Goal: Information Seeking & Learning: Learn about a topic

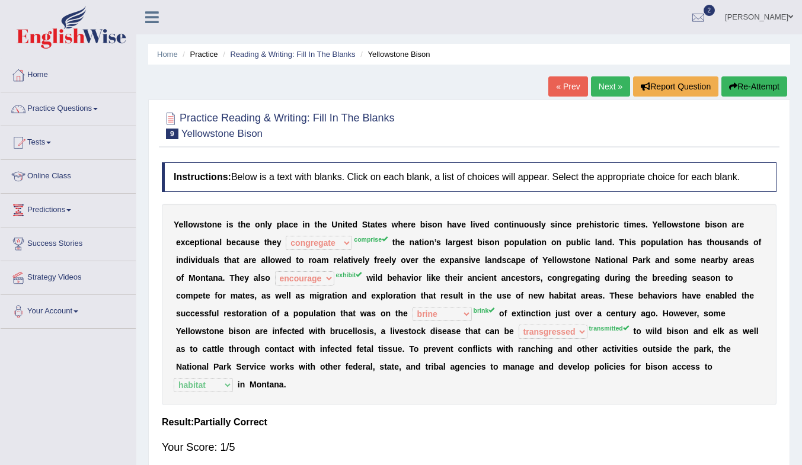
select select "congregate"
select select "encourage"
select select "brine"
select select "transgressed"
select select "habitat"
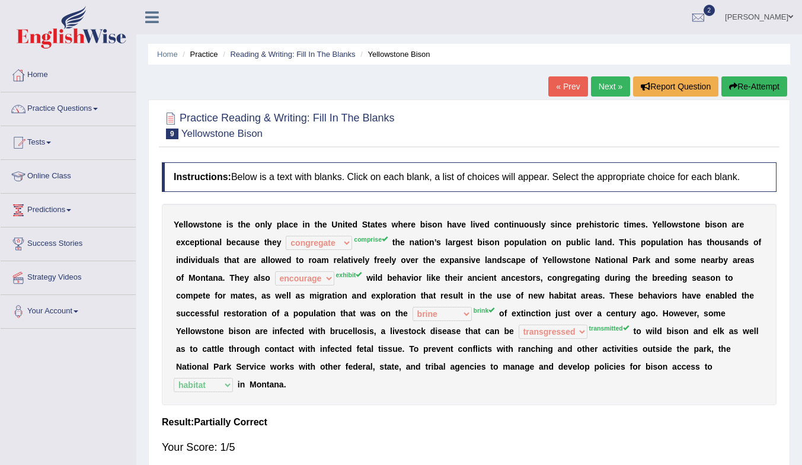
click at [601, 88] on link "Next »" at bounding box center [610, 86] width 39 height 20
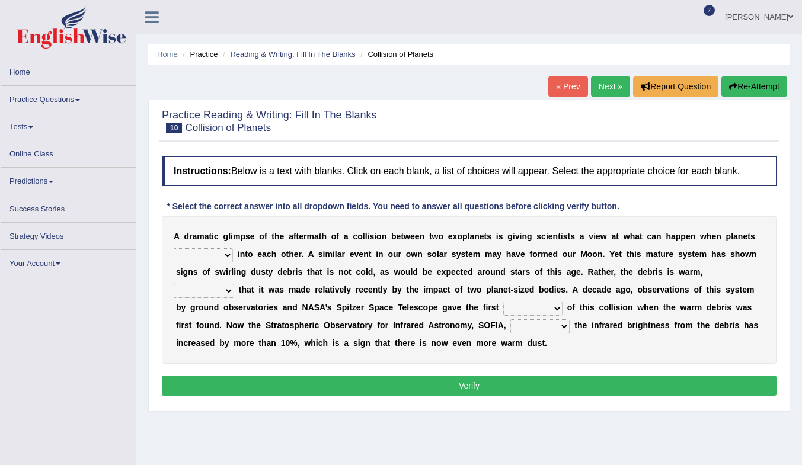
click at [33, 93] on link "Practice Questions" at bounding box center [68, 97] width 135 height 23
click at [41, 96] on link "Practice Questions" at bounding box center [68, 97] width 135 height 23
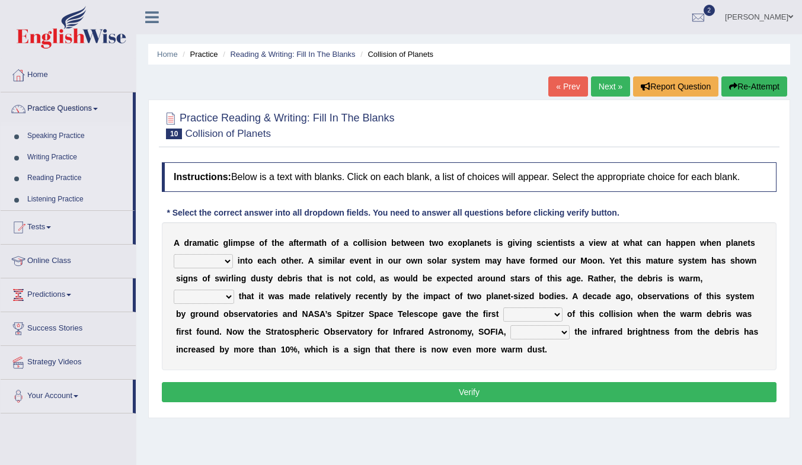
click at [63, 180] on link "Reading Practice" at bounding box center [77, 178] width 111 height 21
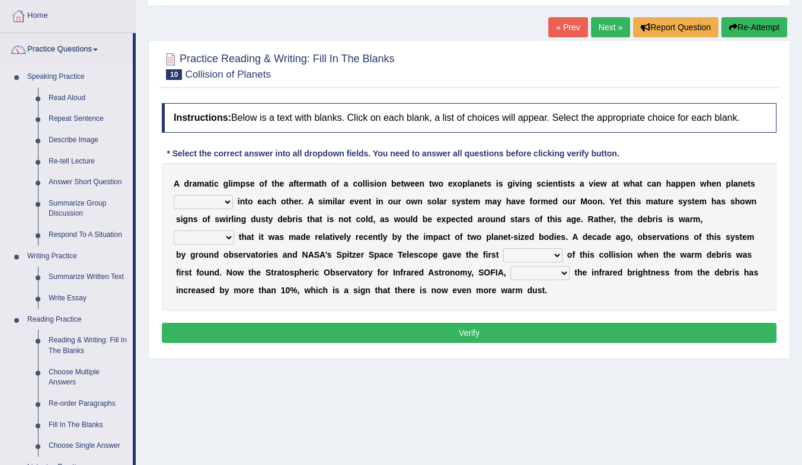
scroll to position [178, 0]
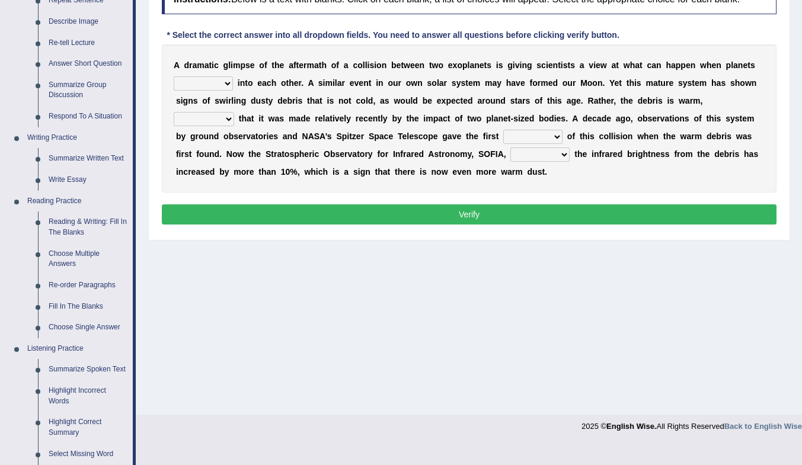
click at [83, 308] on link "Fill In The Blanks" at bounding box center [87, 306] width 89 height 21
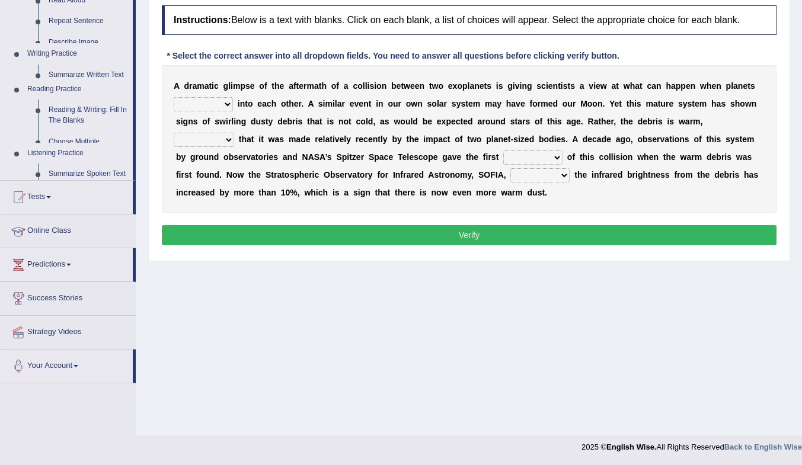
scroll to position [157, 0]
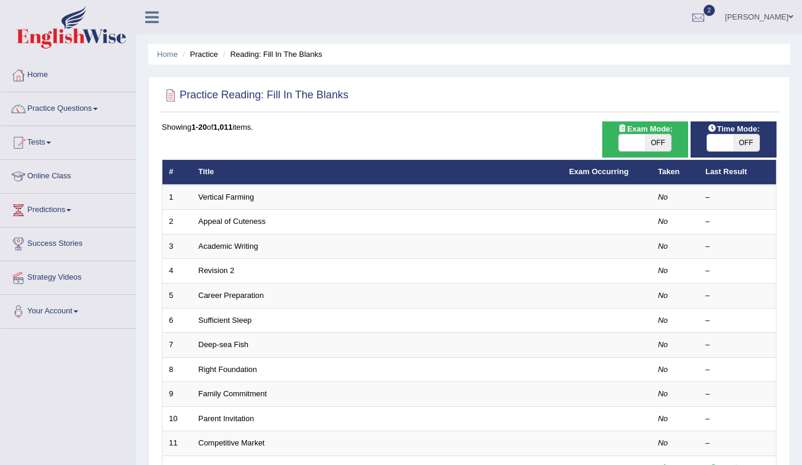
click at [238, 193] on link "Vertical Farming" at bounding box center [226, 197] width 56 height 9
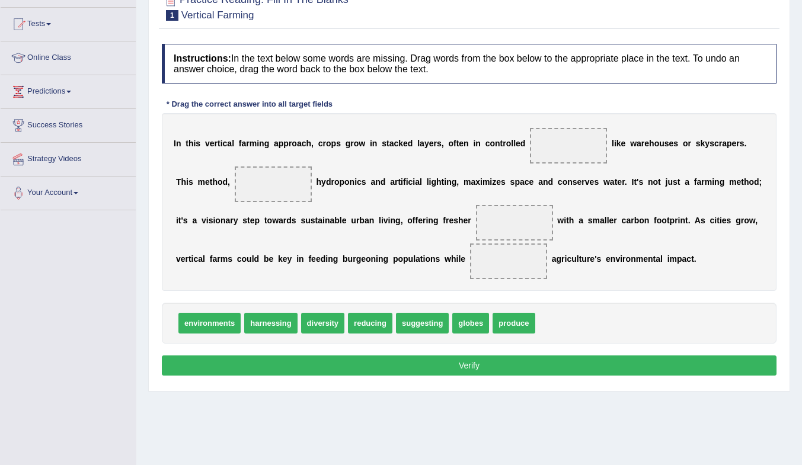
scroll to position [59, 0]
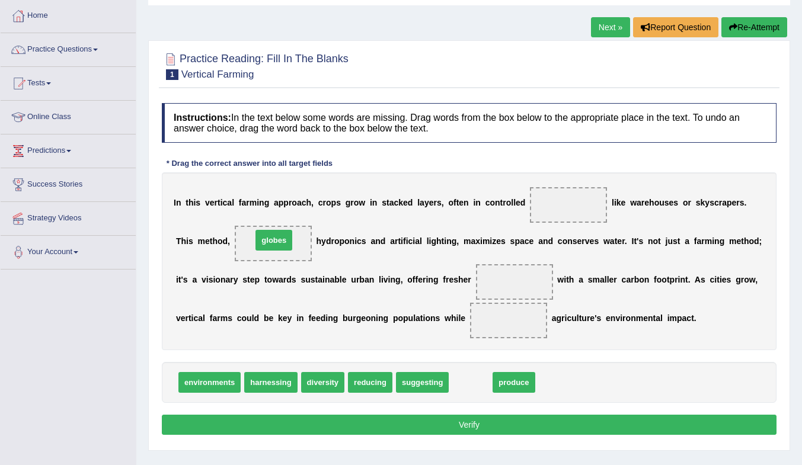
drag, startPoint x: 475, startPoint y: 386, endPoint x: 278, endPoint y: 244, distance: 242.7
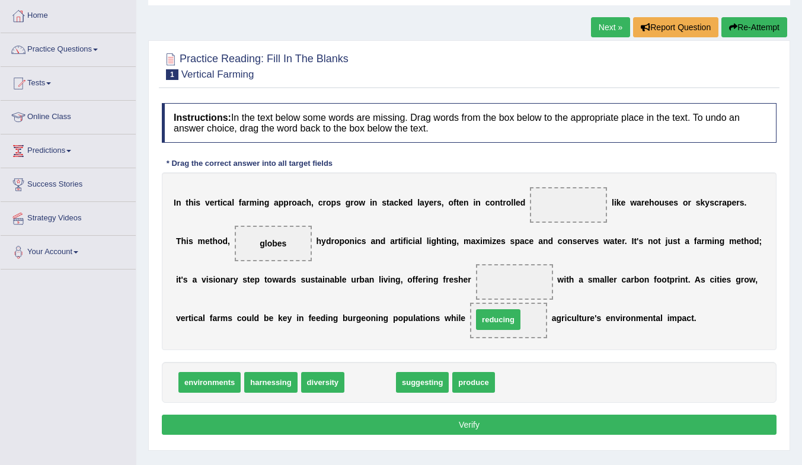
drag, startPoint x: 368, startPoint y: 388, endPoint x: 496, endPoint y: 325, distance: 142.6
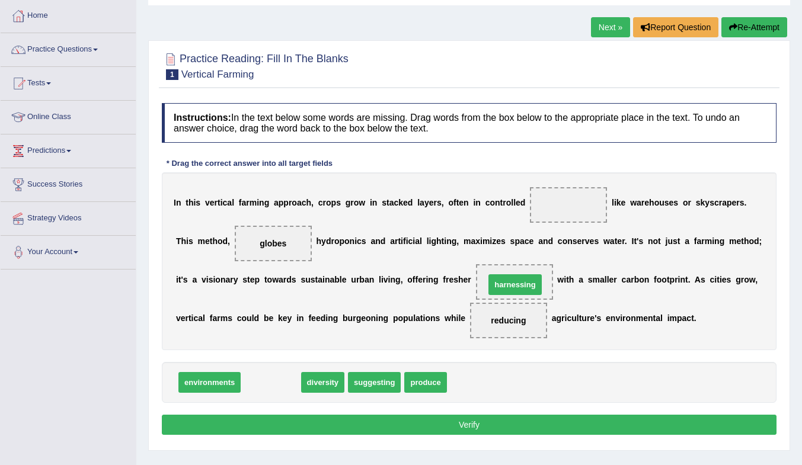
drag, startPoint x: 268, startPoint y: 387, endPoint x: 512, endPoint y: 290, distance: 262.7
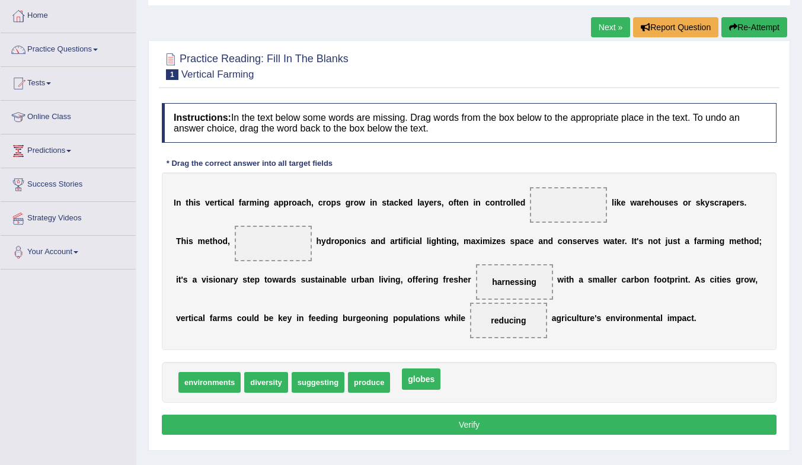
drag, startPoint x: 271, startPoint y: 245, endPoint x: 419, endPoint y: 382, distance: 201.7
drag, startPoint x: 382, startPoint y: 383, endPoint x: 276, endPoint y: 242, distance: 176.8
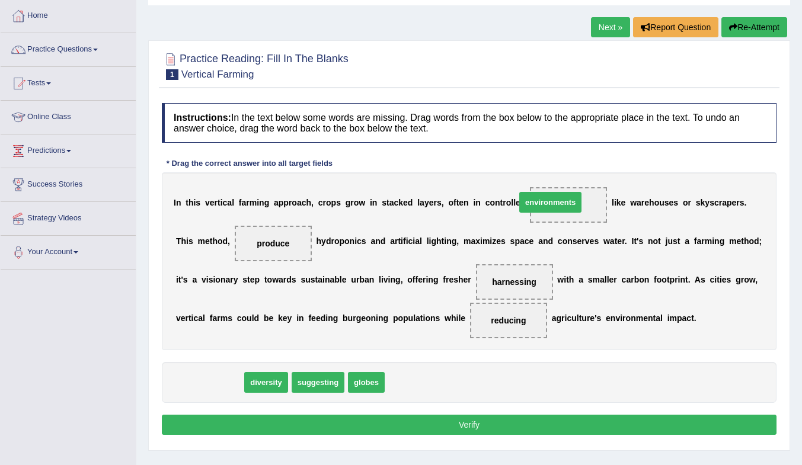
drag, startPoint x: 216, startPoint y: 383, endPoint x: 560, endPoint y: 206, distance: 386.9
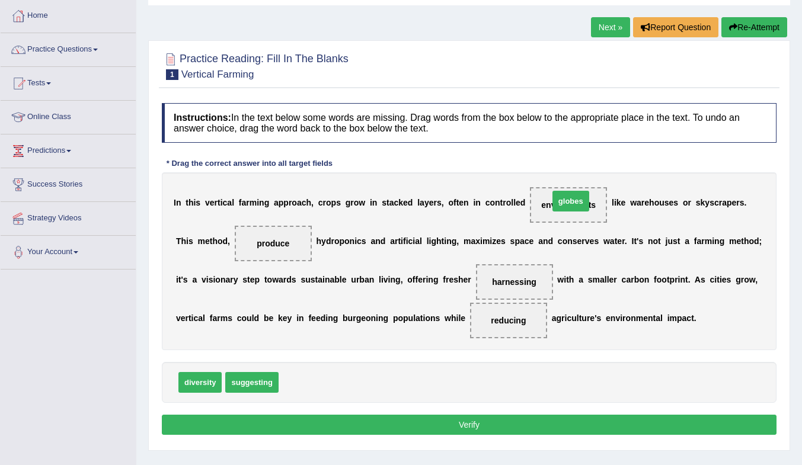
drag, startPoint x: 302, startPoint y: 387, endPoint x: 572, endPoint y: 206, distance: 325.4
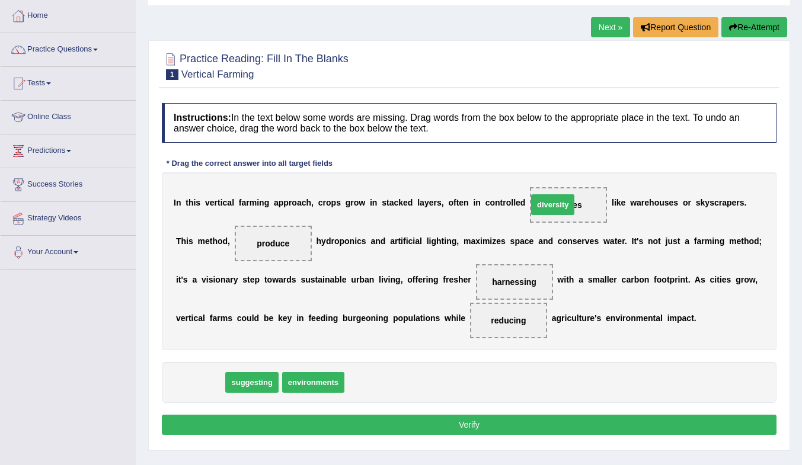
drag, startPoint x: 210, startPoint y: 379, endPoint x: 562, endPoint y: 201, distance: 394.3
click at [580, 424] on button "Verify" at bounding box center [469, 425] width 614 height 20
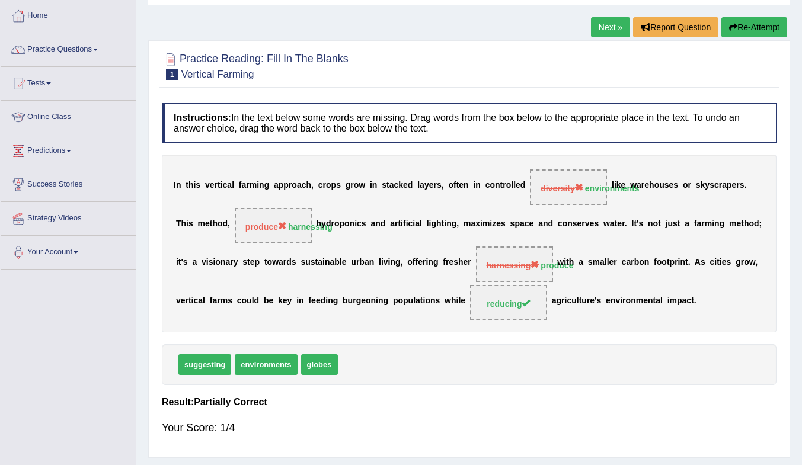
click at [607, 25] on link "Next »" at bounding box center [610, 27] width 39 height 20
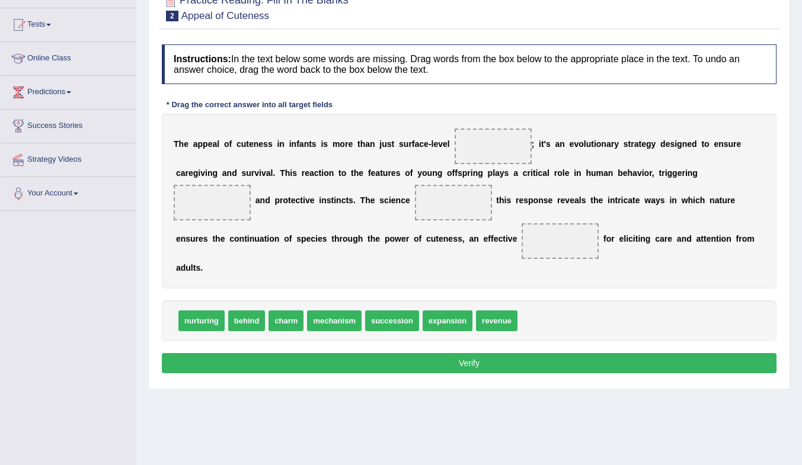
scroll to position [118, 0]
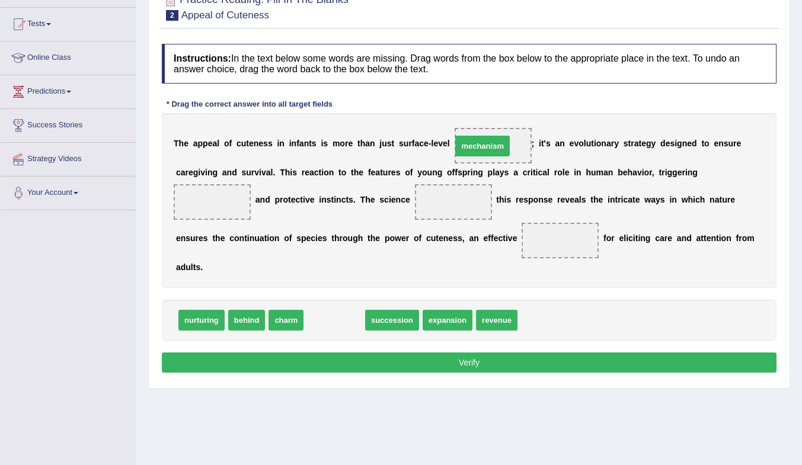
drag, startPoint x: 348, startPoint y: 322, endPoint x: 497, endPoint y: 148, distance: 228.6
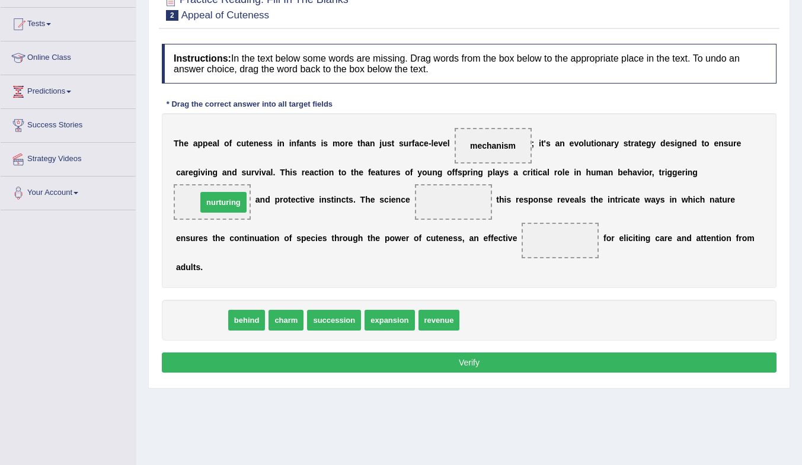
drag, startPoint x: 213, startPoint y: 322, endPoint x: 235, endPoint y: 205, distance: 118.8
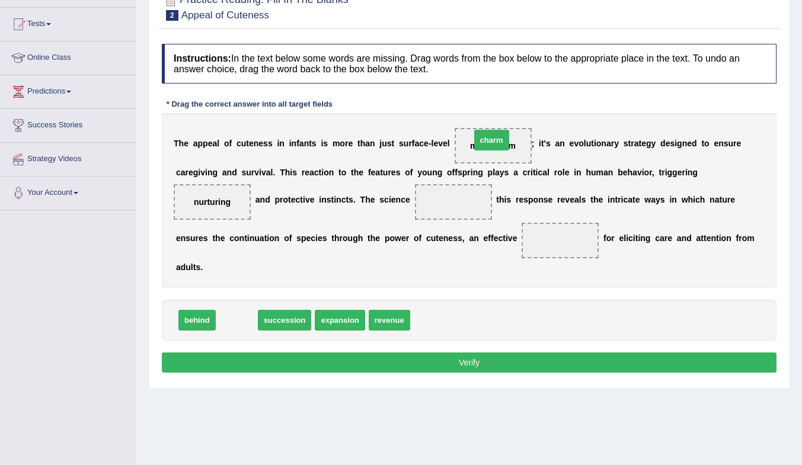
drag, startPoint x: 236, startPoint y: 323, endPoint x: 491, endPoint y: 143, distance: 312.0
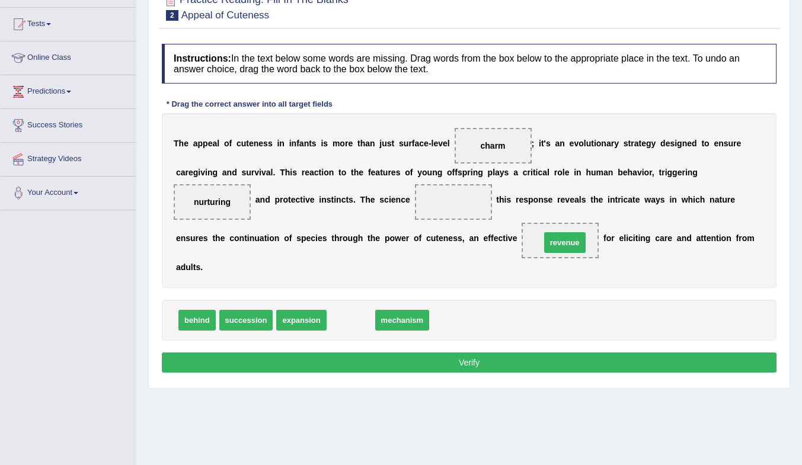
drag, startPoint x: 359, startPoint y: 323, endPoint x: 573, endPoint y: 246, distance: 227.5
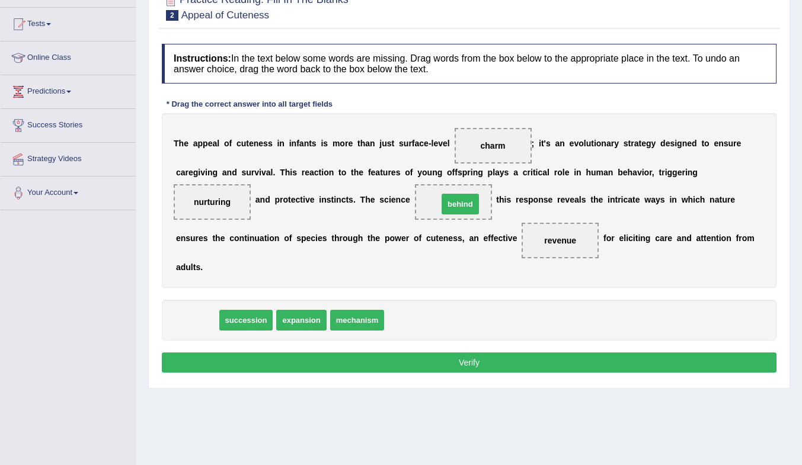
drag, startPoint x: 190, startPoint y: 319, endPoint x: 451, endPoint y: 197, distance: 288.6
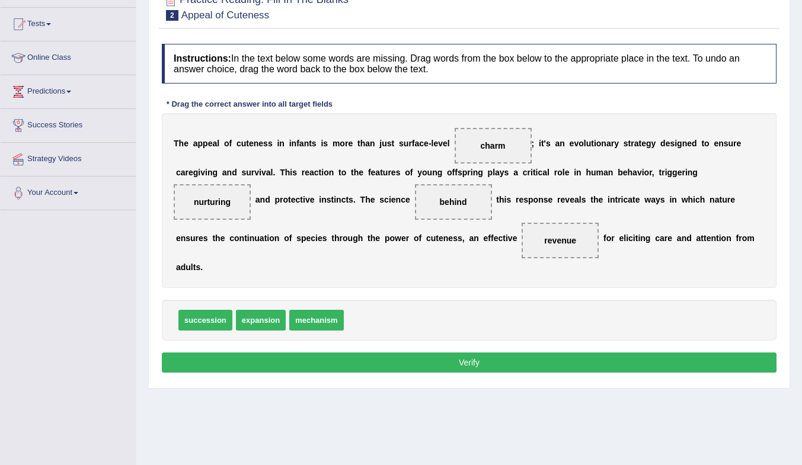
click at [523, 358] on button "Verify" at bounding box center [469, 363] width 614 height 20
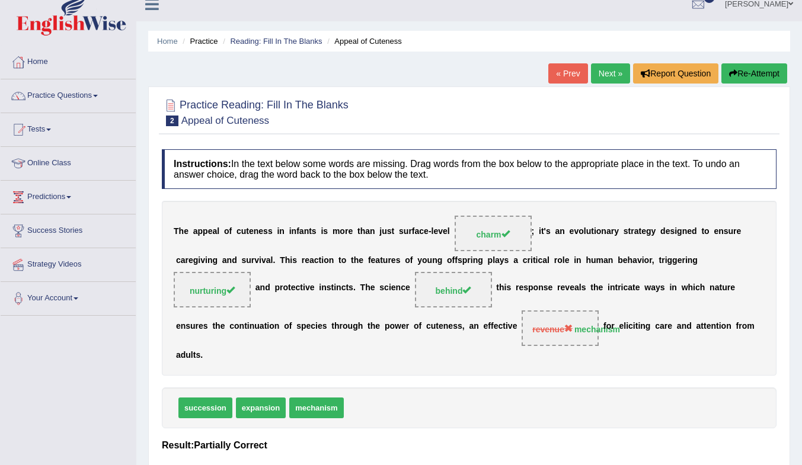
scroll to position [0, 0]
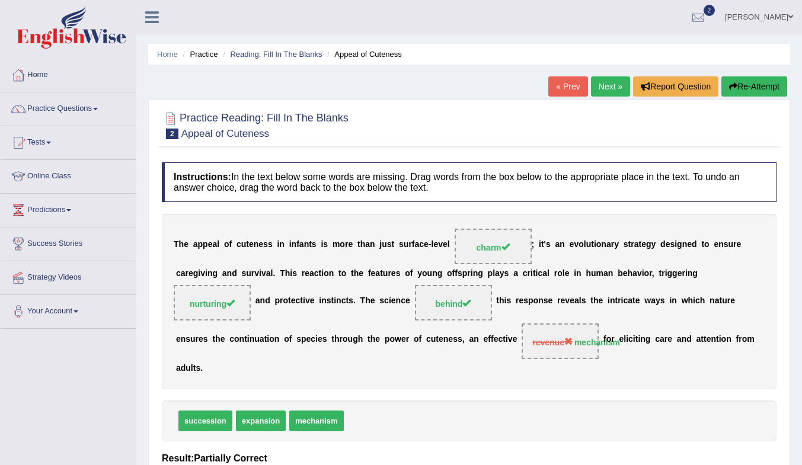
click at [607, 85] on link "Next »" at bounding box center [610, 86] width 39 height 20
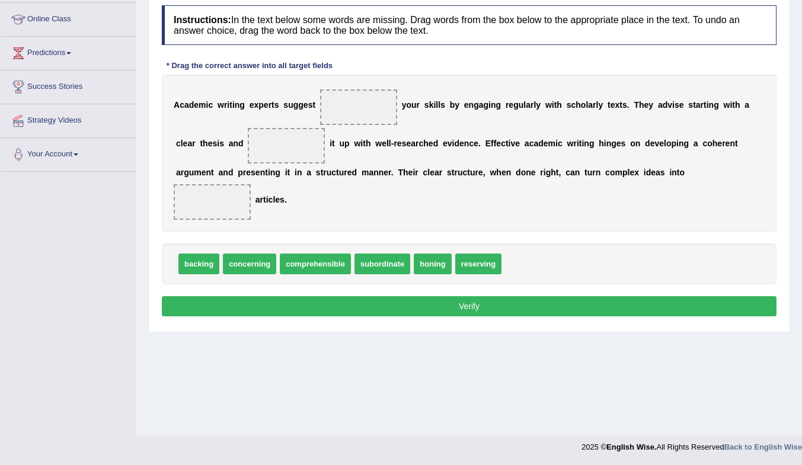
scroll to position [39, 0]
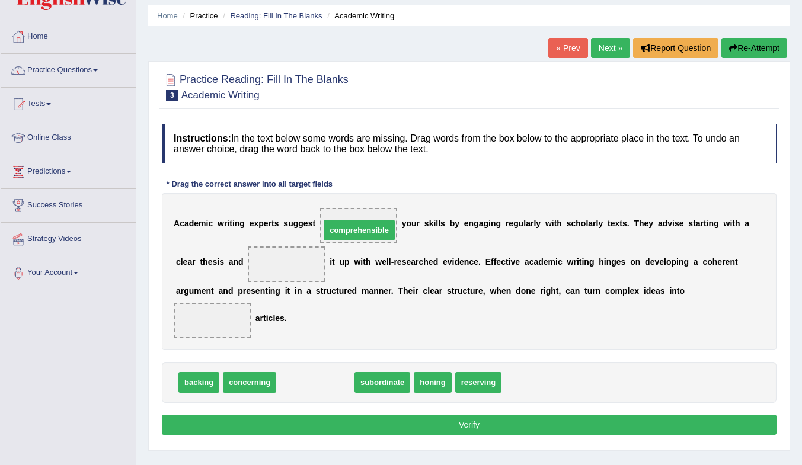
drag, startPoint x: 329, startPoint y: 385, endPoint x: 373, endPoint y: 233, distance: 157.9
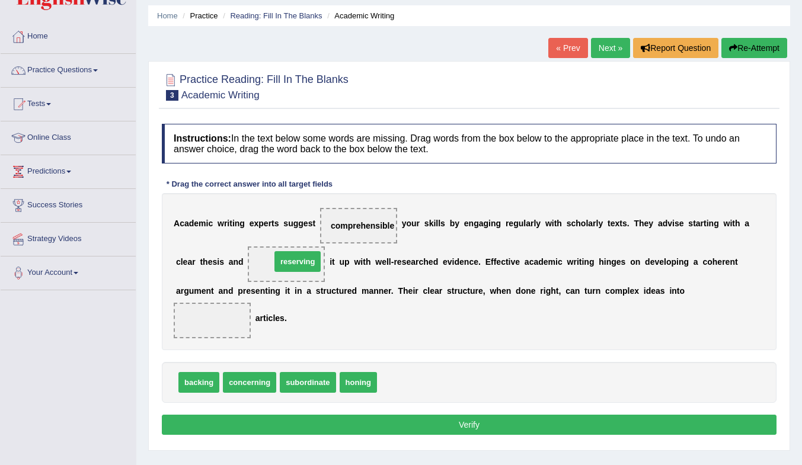
drag, startPoint x: 420, startPoint y: 389, endPoint x: 314, endPoint y: 268, distance: 160.8
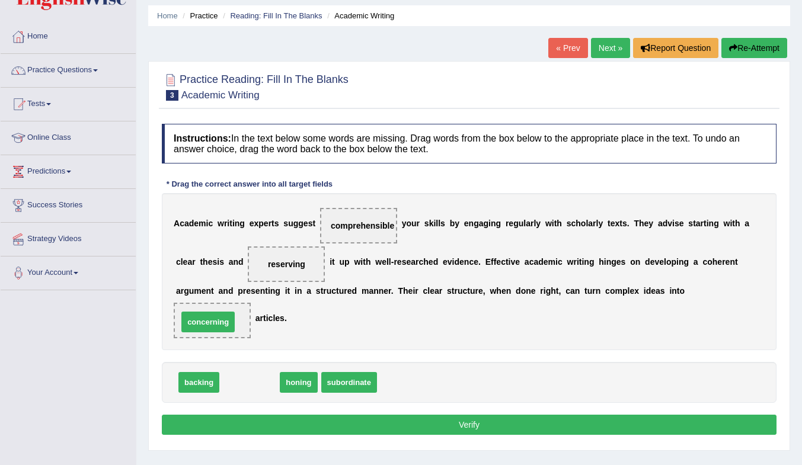
drag, startPoint x: 258, startPoint y: 385, endPoint x: 216, endPoint y: 325, distance: 73.3
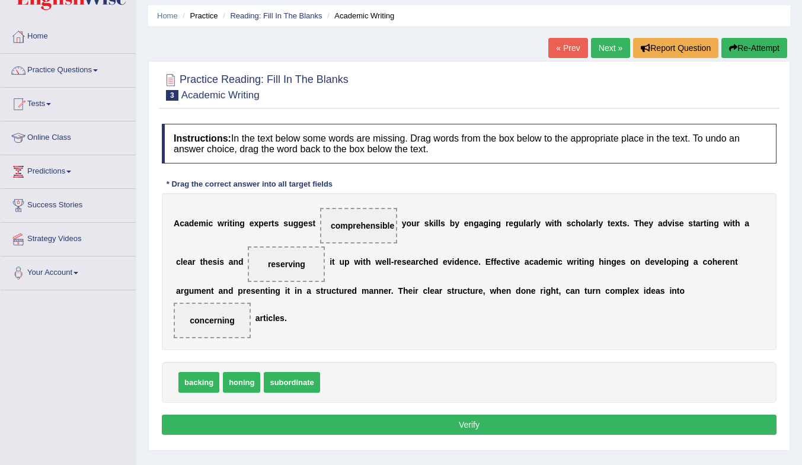
click at [418, 423] on button "Verify" at bounding box center [469, 425] width 614 height 20
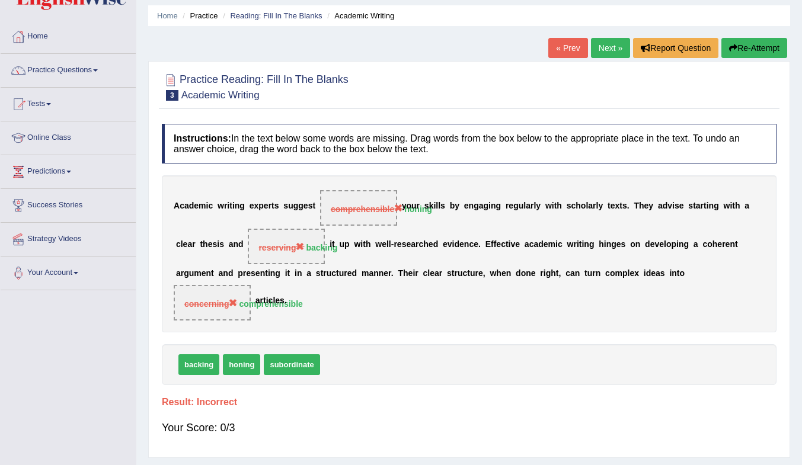
drag, startPoint x: 448, startPoint y: 190, endPoint x: 383, endPoint y: 223, distance: 72.3
click at [383, 223] on div "A c a d e m i c w r i t i n g e x p e r t s s u g g e s t comprehensible honing…" at bounding box center [469, 253] width 614 height 157
click at [601, 47] on link "Next »" at bounding box center [610, 48] width 39 height 20
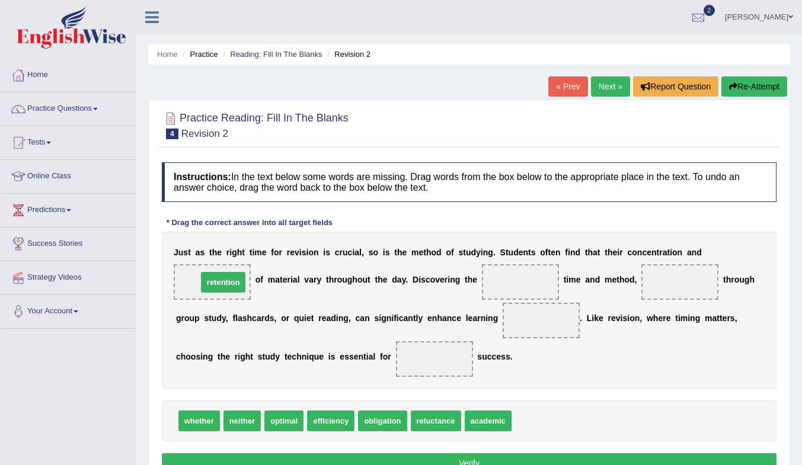
drag, startPoint x: 540, startPoint y: 423, endPoint x: 226, endPoint y: 284, distance: 343.3
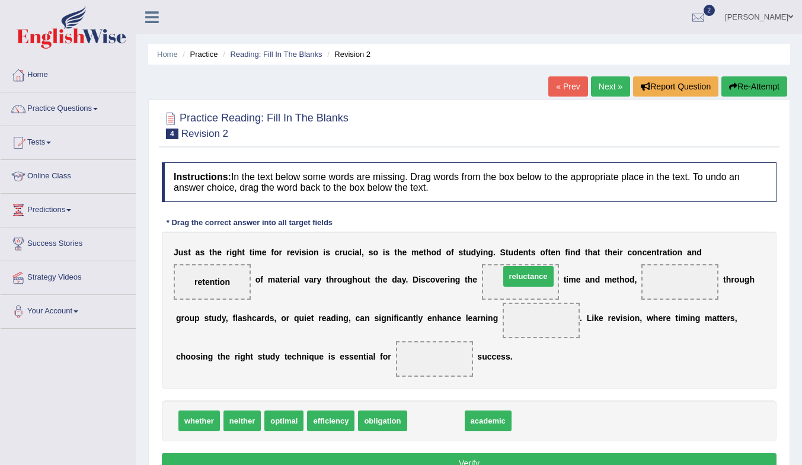
drag, startPoint x: 441, startPoint y: 425, endPoint x: 533, endPoint y: 281, distance: 171.6
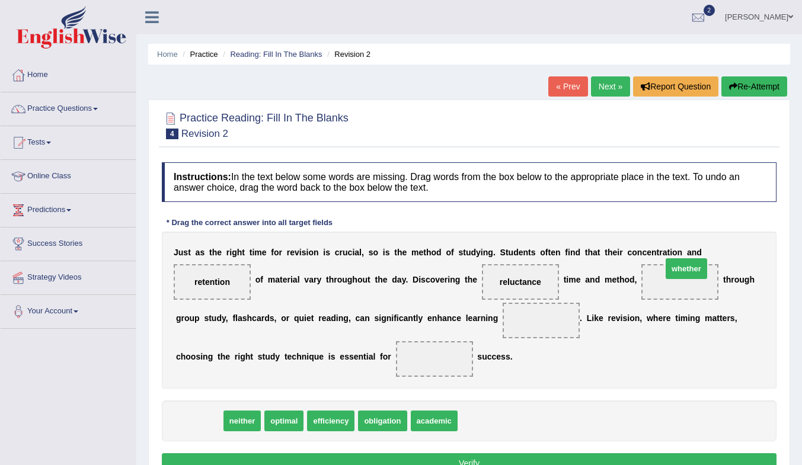
drag, startPoint x: 201, startPoint y: 422, endPoint x: 688, endPoint y: 270, distance: 510.3
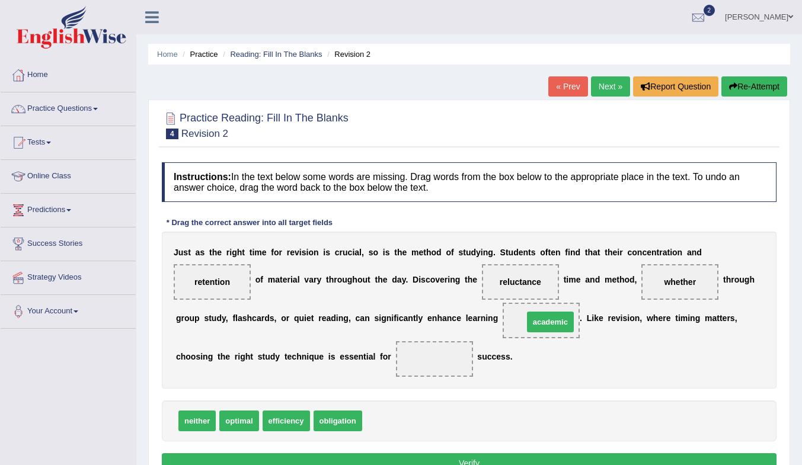
drag, startPoint x: 399, startPoint y: 424, endPoint x: 560, endPoint y: 325, distance: 189.1
drag, startPoint x: 544, startPoint y: 316, endPoint x: 405, endPoint y: 418, distance: 172.7
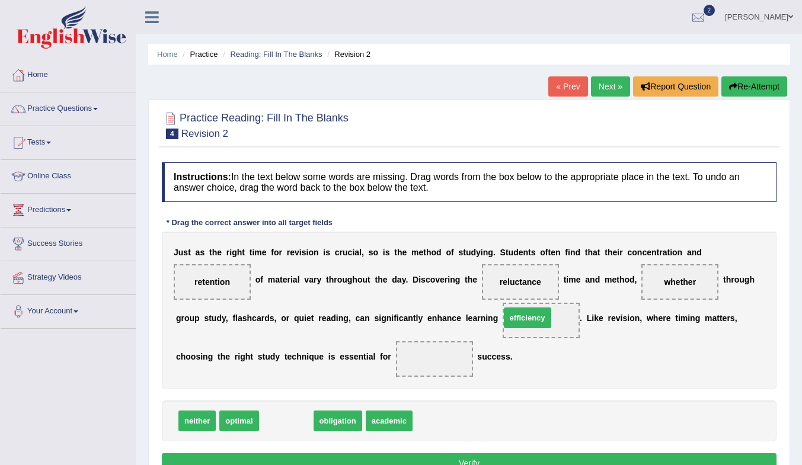
drag, startPoint x: 292, startPoint y: 421, endPoint x: 535, endPoint y: 318, distance: 263.9
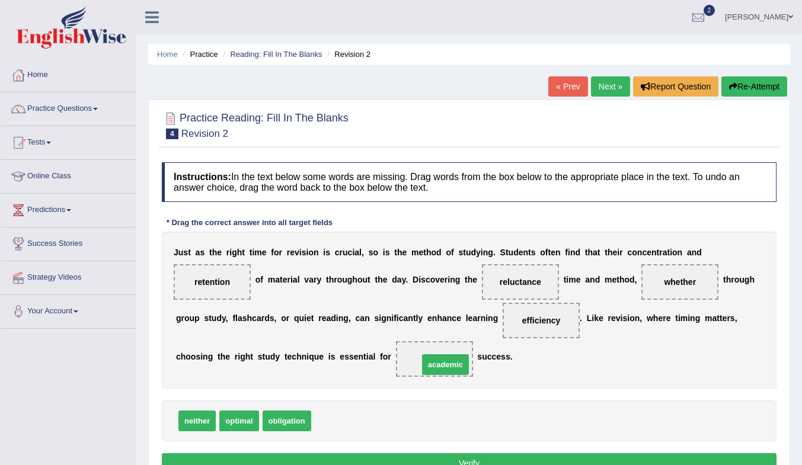
drag, startPoint x: 342, startPoint y: 424, endPoint x: 450, endPoint y: 367, distance: 121.1
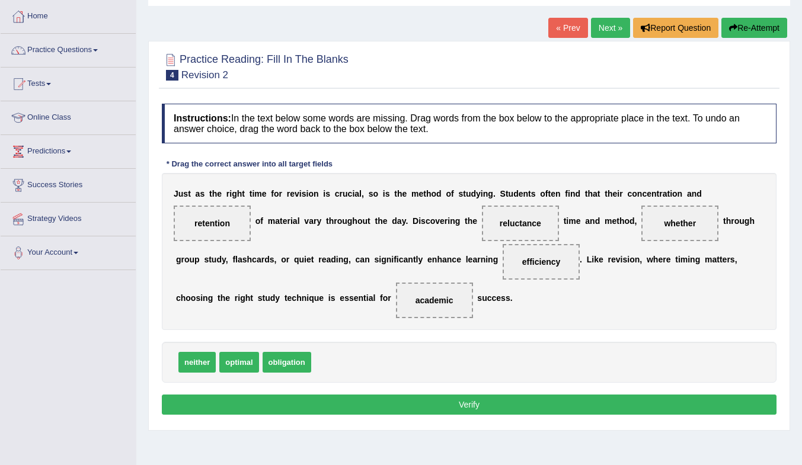
scroll to position [59, 0]
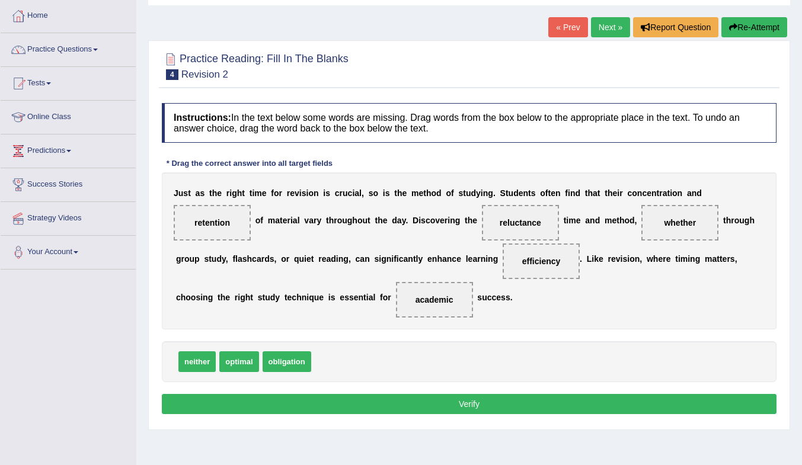
click at [574, 404] on button "Verify" at bounding box center [469, 404] width 614 height 20
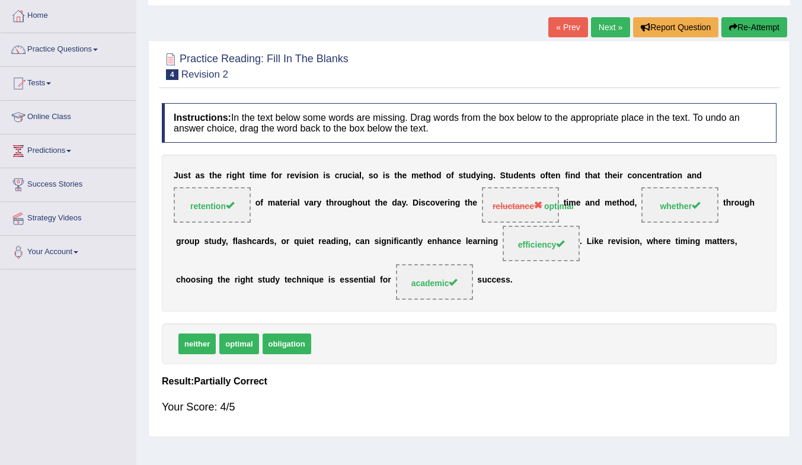
click at [613, 22] on link "Next »" at bounding box center [610, 27] width 39 height 20
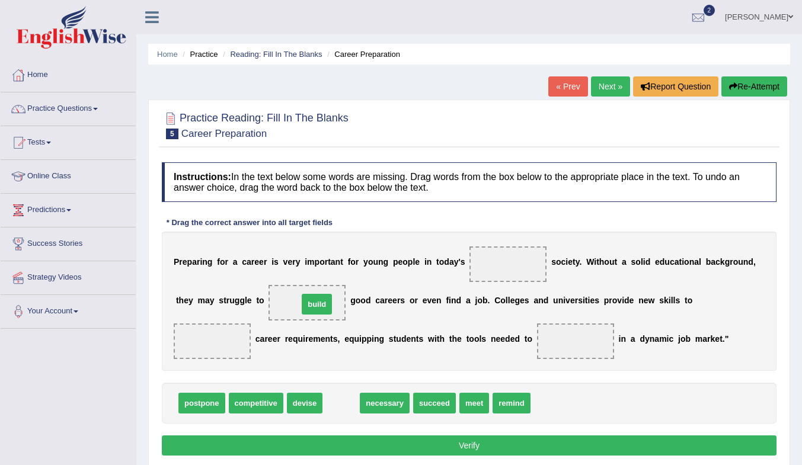
drag, startPoint x: 342, startPoint y: 408, endPoint x: 318, endPoint y: 309, distance: 101.9
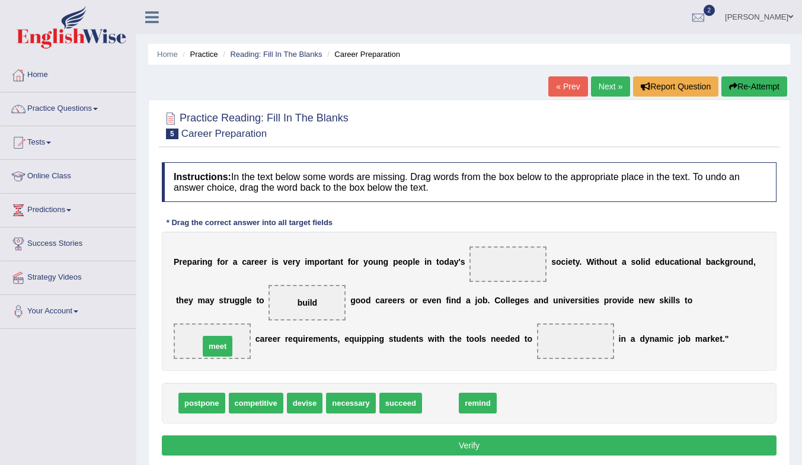
drag, startPoint x: 448, startPoint y: 408, endPoint x: 225, endPoint y: 351, distance: 229.9
drag, startPoint x: 214, startPoint y: 341, endPoint x: 508, endPoint y: 400, distance: 299.2
drag, startPoint x: 480, startPoint y: 407, endPoint x: 223, endPoint y: 347, distance: 264.0
drag, startPoint x: 438, startPoint y: 408, endPoint x: 575, endPoint y: 346, distance: 149.8
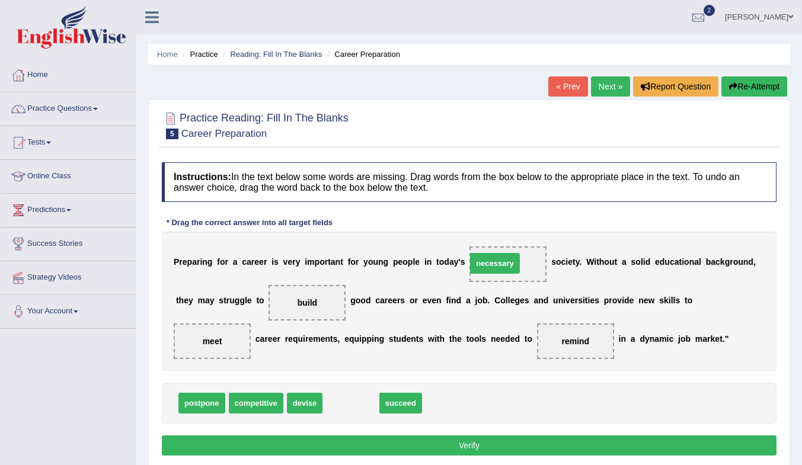
drag, startPoint x: 353, startPoint y: 399, endPoint x: 499, endPoint y: 260, distance: 202.0
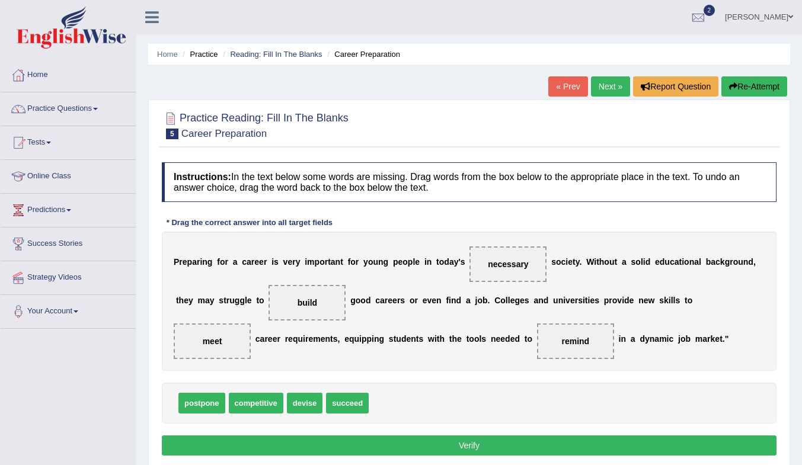
click at [479, 443] on button "Verify" at bounding box center [469, 445] width 614 height 20
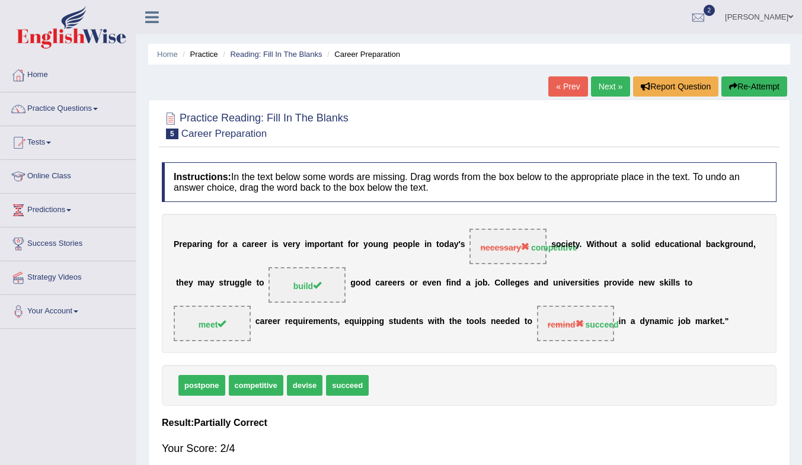
click at [606, 86] on link "Next »" at bounding box center [610, 86] width 39 height 20
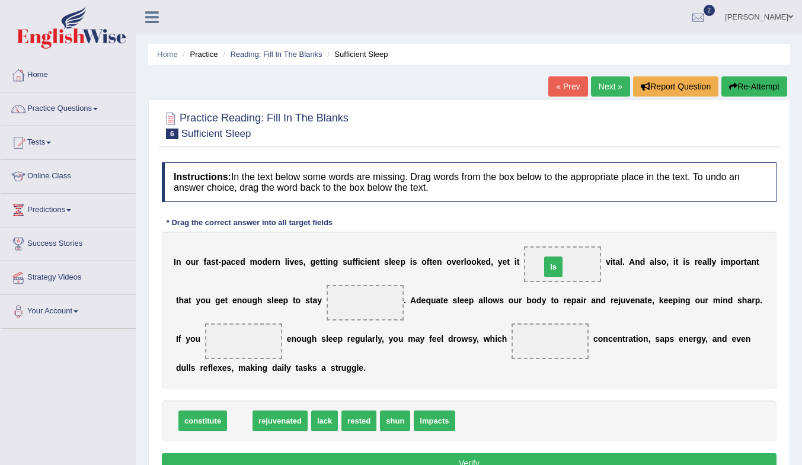
drag, startPoint x: 235, startPoint y: 425, endPoint x: 550, endPoint y: 269, distance: 351.6
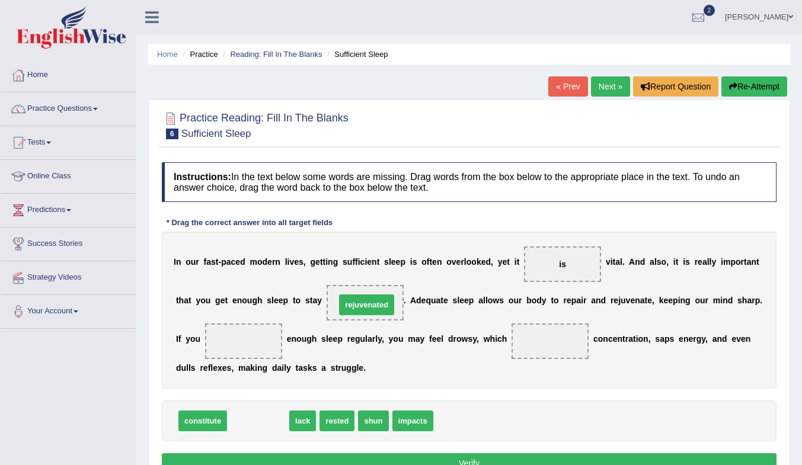
drag, startPoint x: 260, startPoint y: 423, endPoint x: 369, endPoint y: 307, distance: 158.9
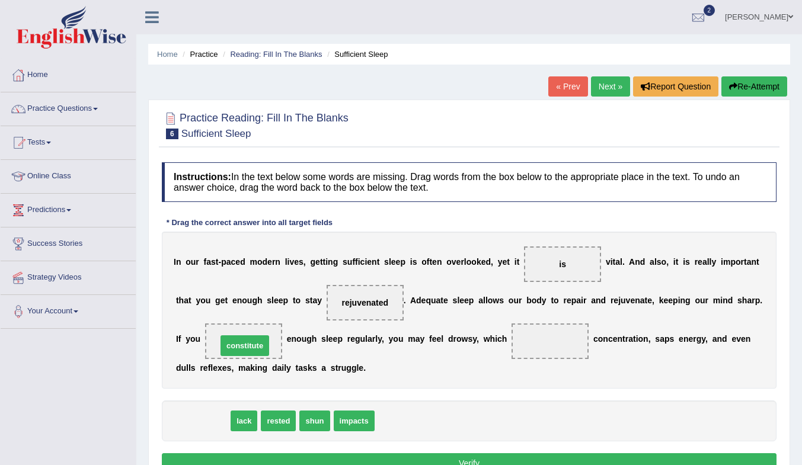
drag, startPoint x: 202, startPoint y: 423, endPoint x: 244, endPoint y: 348, distance: 86.2
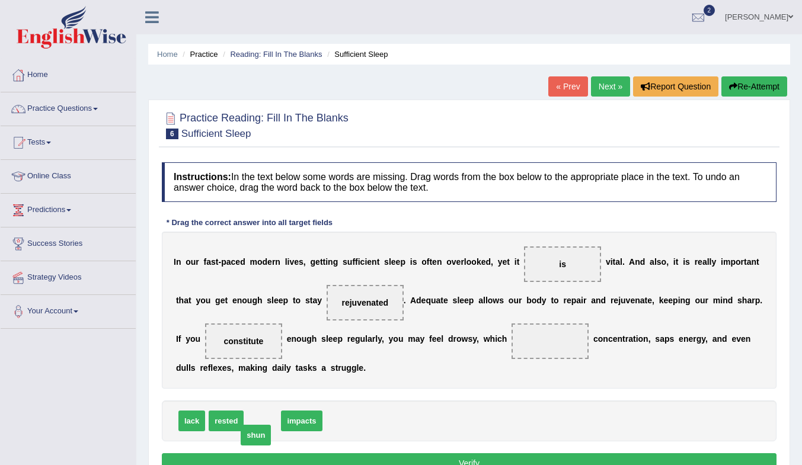
drag, startPoint x: 267, startPoint y: 419, endPoint x: 279, endPoint y: 430, distance: 16.4
drag, startPoint x: 270, startPoint y: 421, endPoint x: 562, endPoint y: 344, distance: 302.1
click at [434, 455] on button "Verify" at bounding box center [469, 463] width 614 height 20
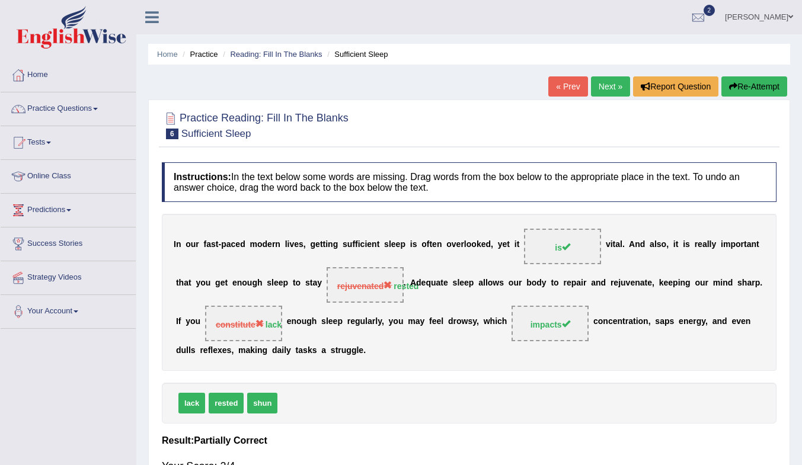
click at [611, 85] on link "Next »" at bounding box center [610, 86] width 39 height 20
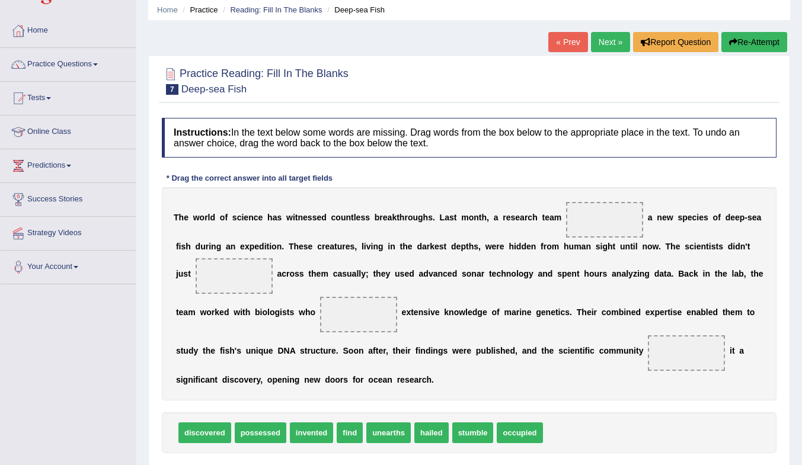
scroll to position [59, 0]
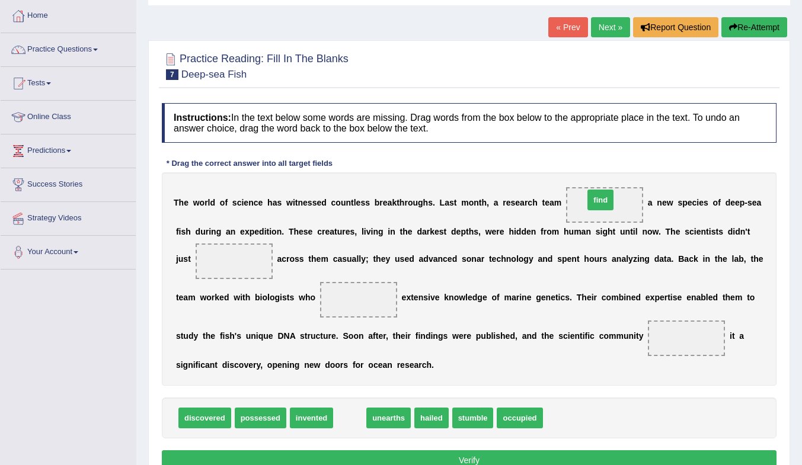
drag, startPoint x: 354, startPoint y: 424, endPoint x: 606, endPoint y: 206, distance: 332.7
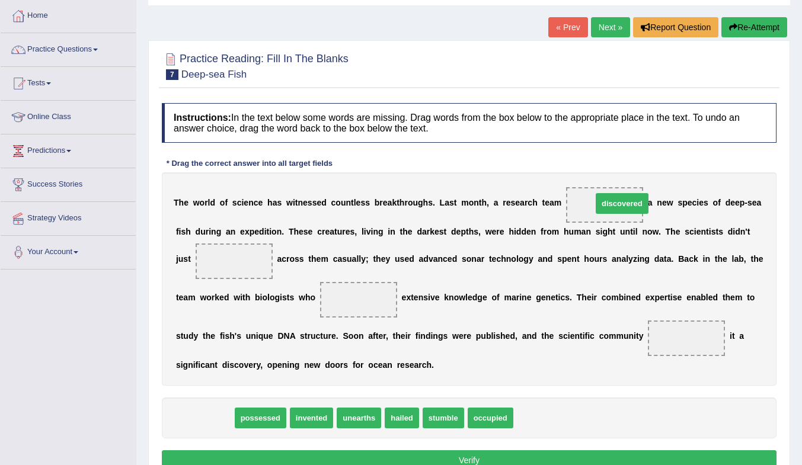
drag, startPoint x: 206, startPoint y: 418, endPoint x: 624, endPoint y: 203, distance: 469.5
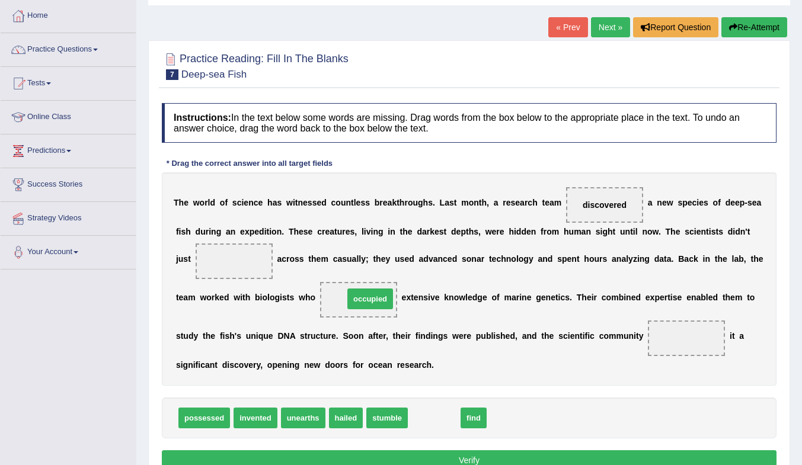
drag, startPoint x: 435, startPoint y: 424, endPoint x: 373, endPoint y: 305, distance: 133.8
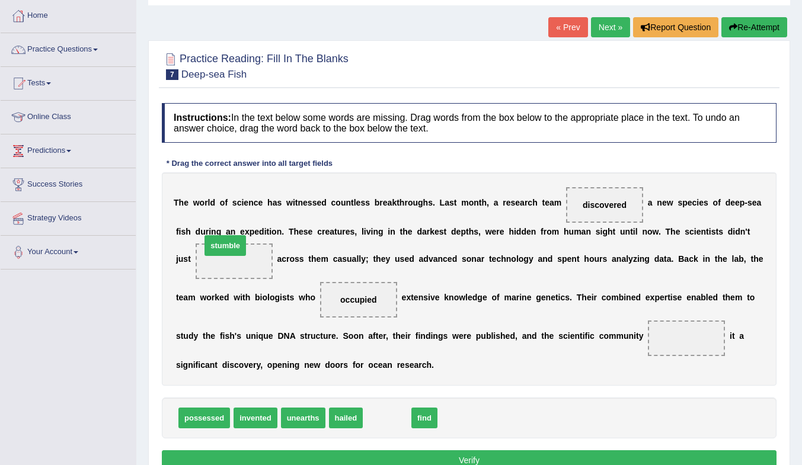
drag, startPoint x: 405, startPoint y: 422, endPoint x: 249, endPoint y: 248, distance: 234.1
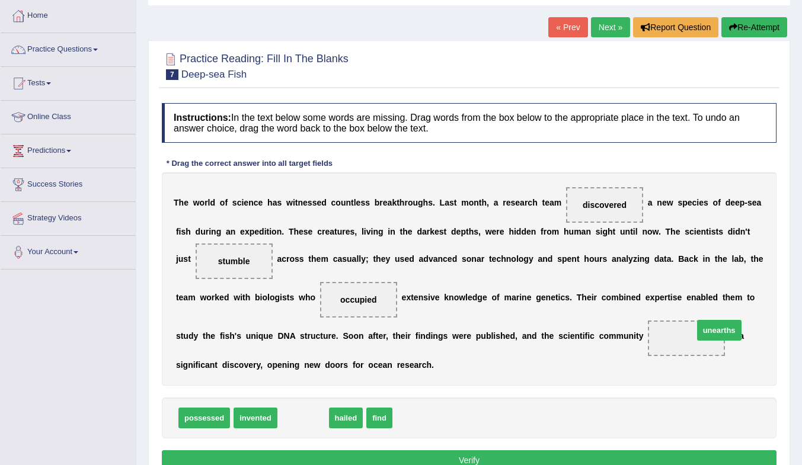
drag, startPoint x: 296, startPoint y: 416, endPoint x: 706, endPoint y: 331, distance: 418.7
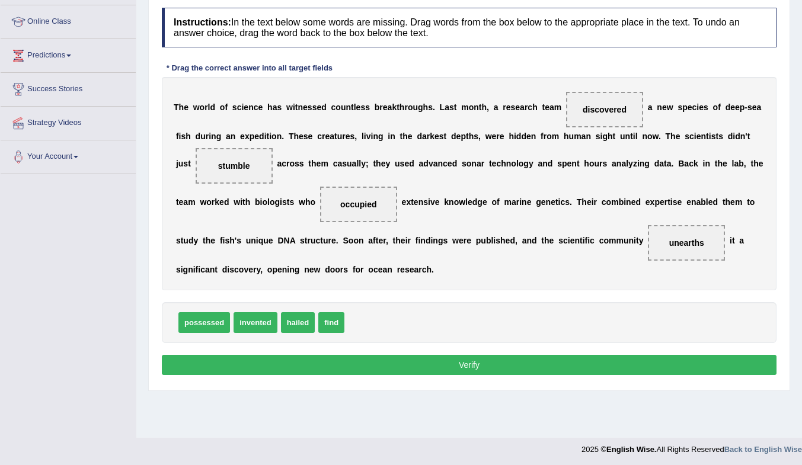
scroll to position [157, 0]
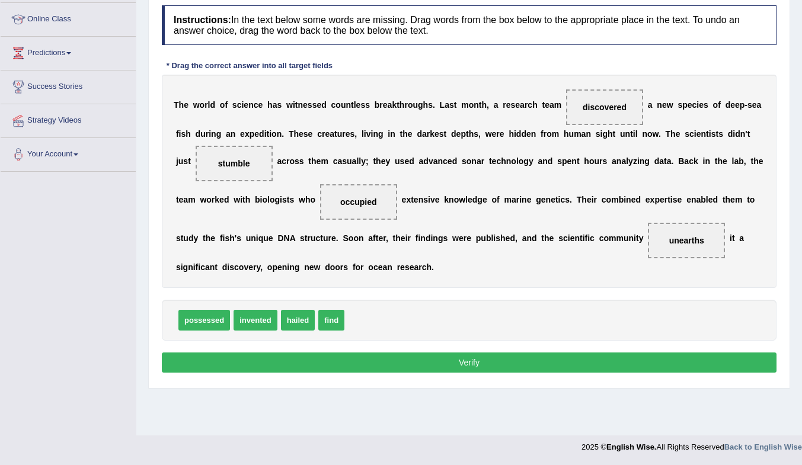
click at [561, 361] on button "Verify" at bounding box center [469, 363] width 614 height 20
